Goal: Task Accomplishment & Management: Use online tool/utility

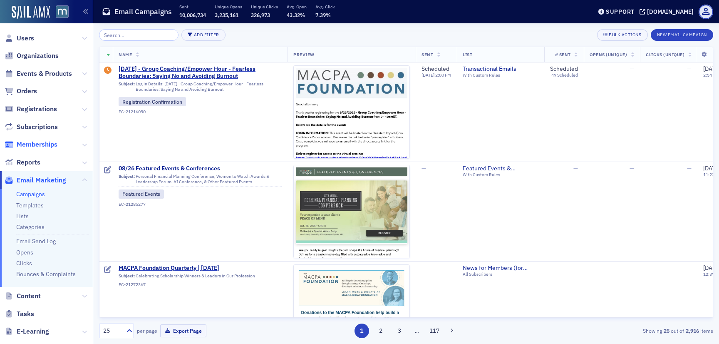
scroll to position [160, 0]
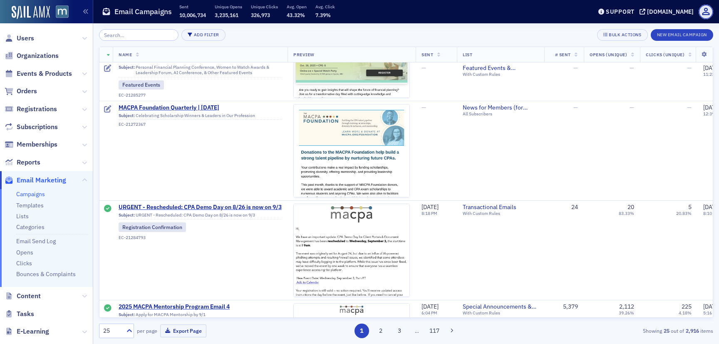
click at [29, 195] on link "Campaigns" at bounding box center [30, 193] width 29 height 7
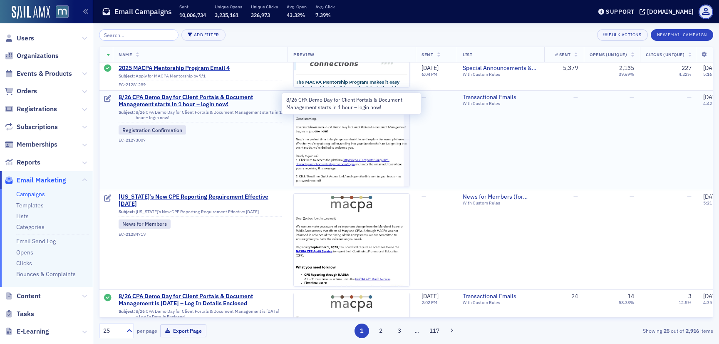
scroll to position [471, 0]
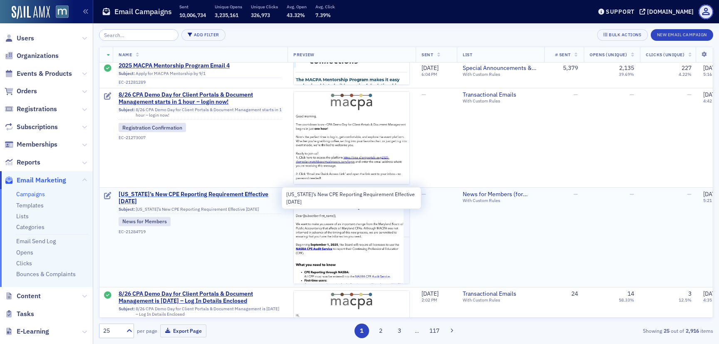
click at [175, 195] on span "[US_STATE]’s New CPE Reporting Requirement Effective [DATE]" at bounding box center [200, 197] width 163 height 15
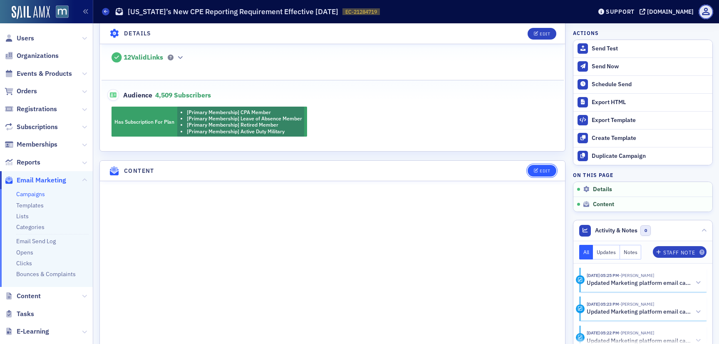
click at [548, 173] on button "Edit" at bounding box center [541, 171] width 29 height 12
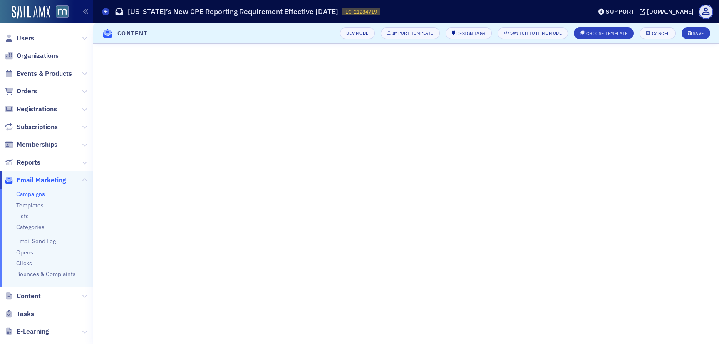
scroll to position [73, 0]
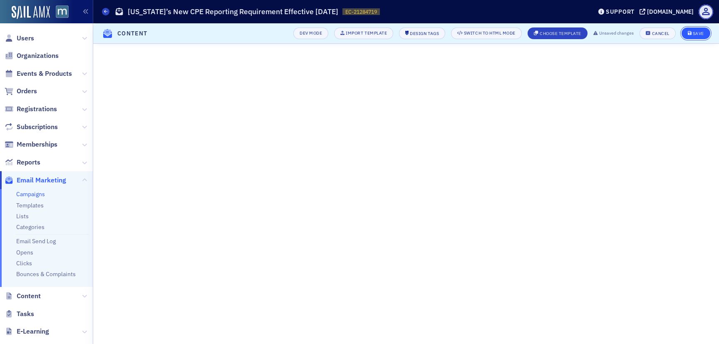
click at [702, 37] on button "Save" at bounding box center [695, 33] width 29 height 12
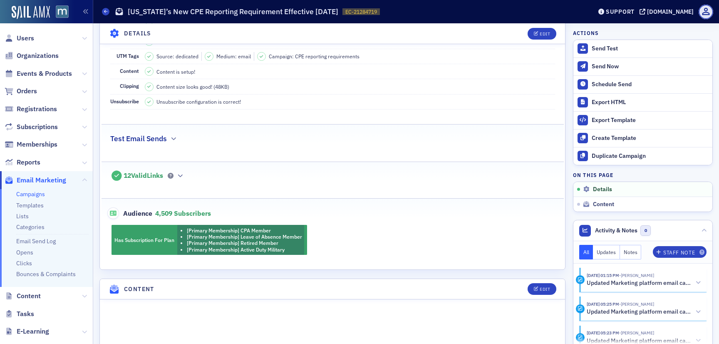
scroll to position [0, 0]
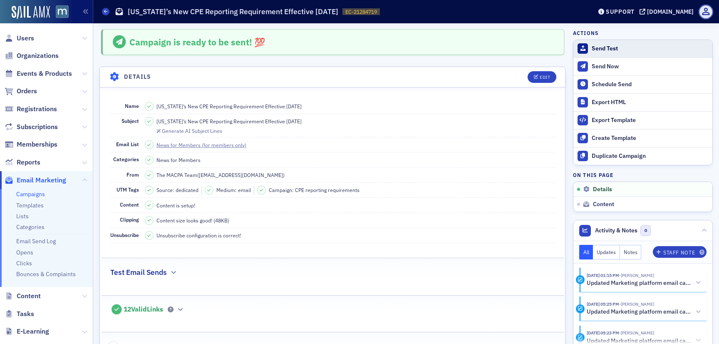
click at [601, 51] on div "Send Test" at bounding box center [649, 48] width 116 height 7
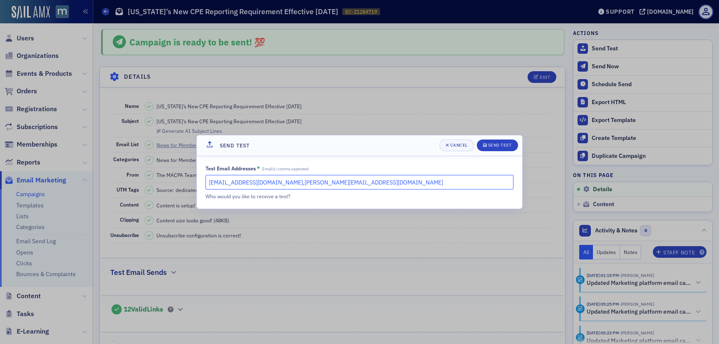
click at [360, 176] on input "[EMAIL_ADDRESS][DOMAIN_NAME],[PERSON_NAME][EMAIL_ADDRESS][DOMAIN_NAME]" at bounding box center [359, 182] width 308 height 15
type input "[PERSON_NAME][EMAIL_ADDRESS][DOMAIN_NAME]"
click at [507, 147] on div "Send Test" at bounding box center [500, 145] width 24 height 5
